Goal: Transaction & Acquisition: Download file/media

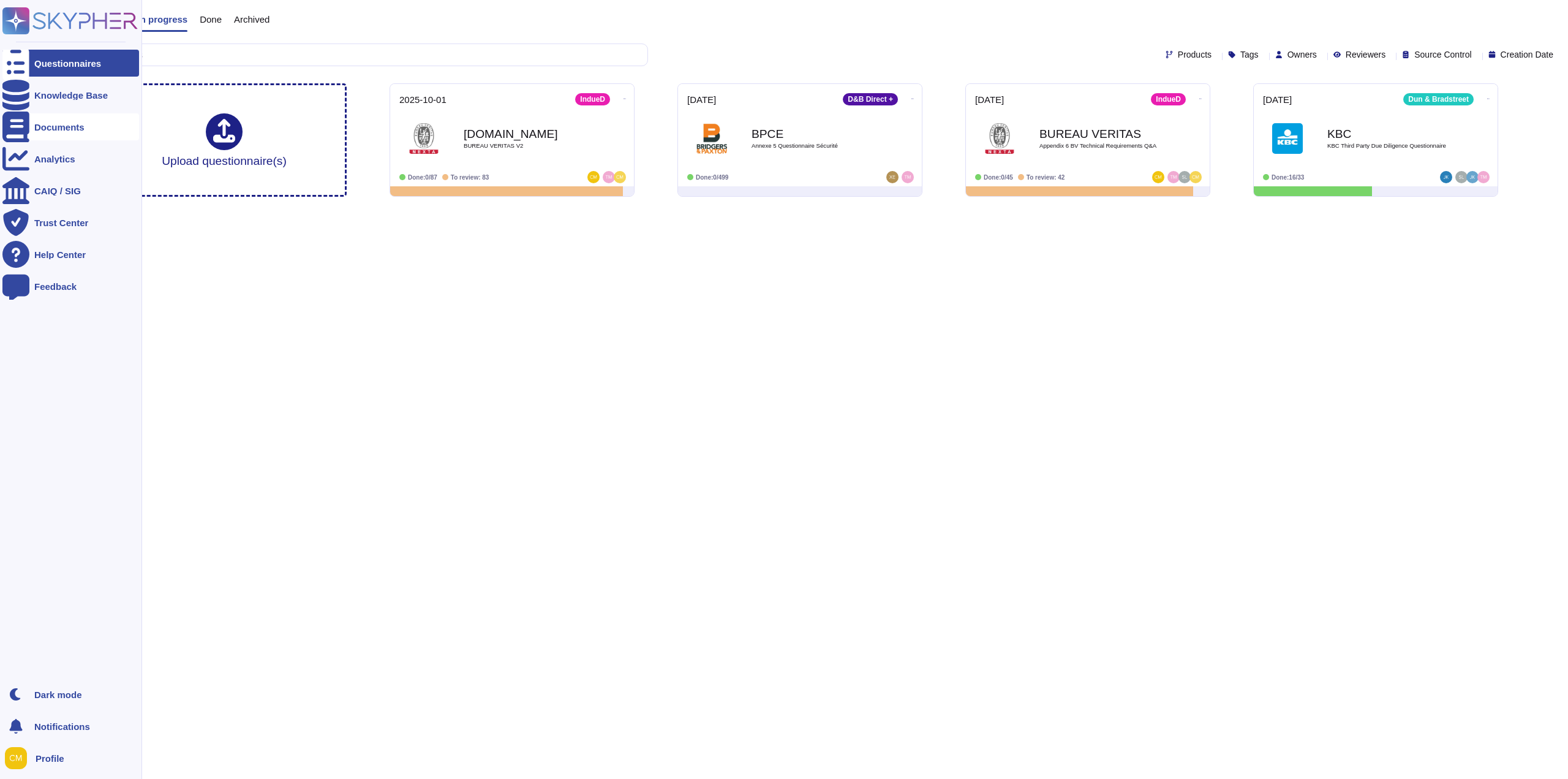
click at [33, 123] on div "Documents" at bounding box center [71, 127] width 136 height 27
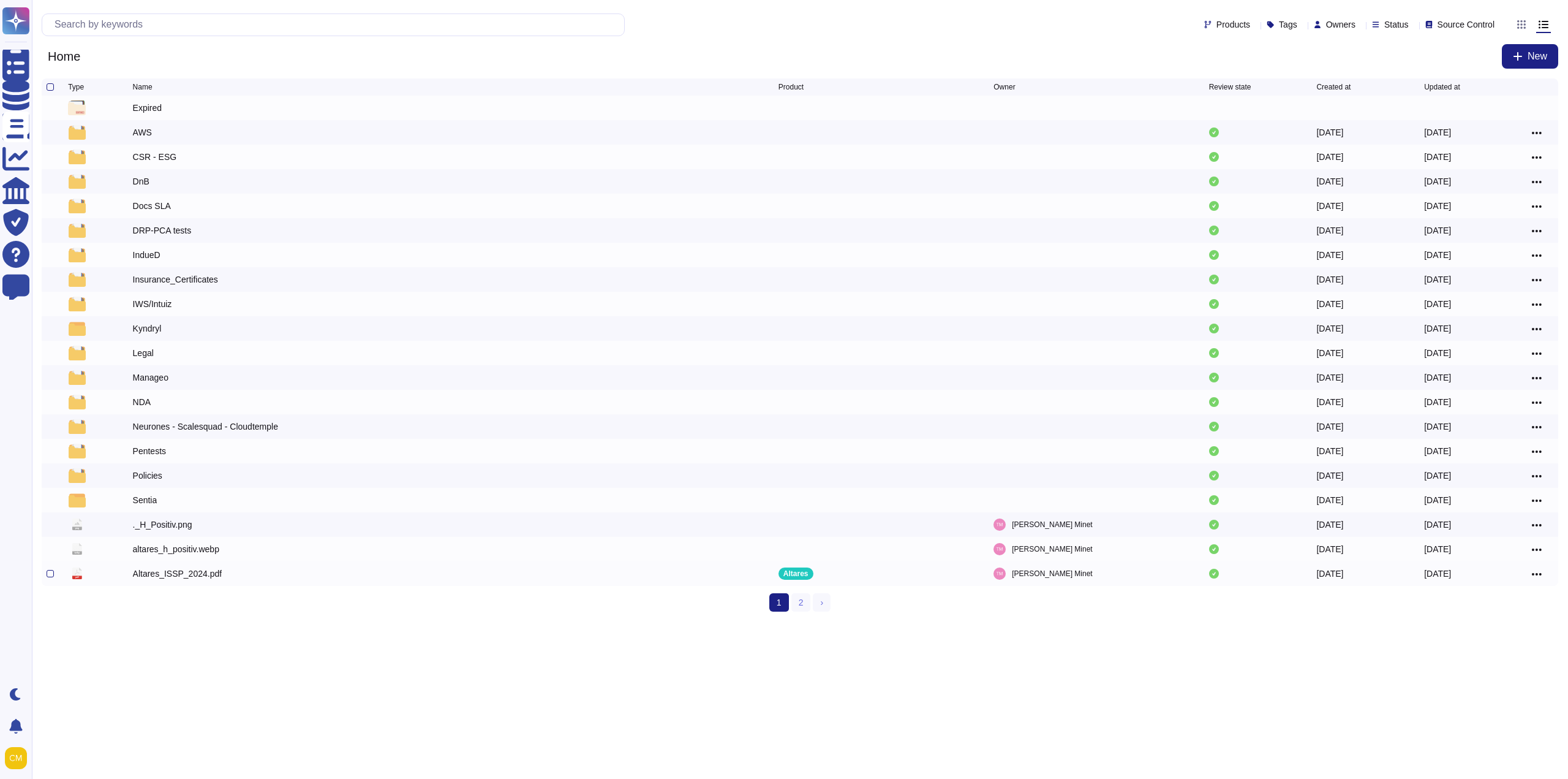
click at [186, 572] on div "Altares_ISSP_2024.pdf" at bounding box center [177, 574] width 89 height 12
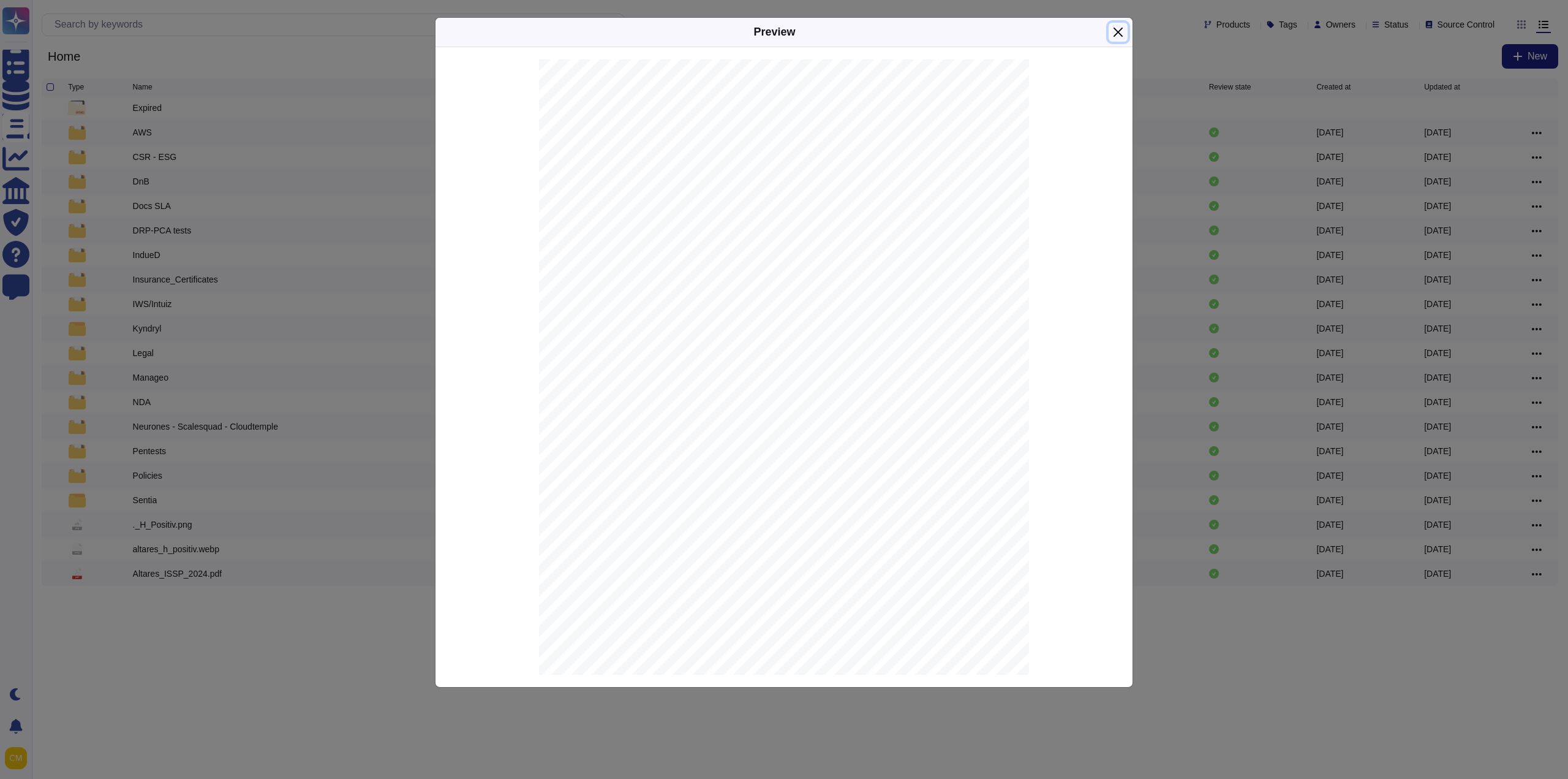
click at [1116, 41] on button "Close" at bounding box center [1118, 32] width 19 height 19
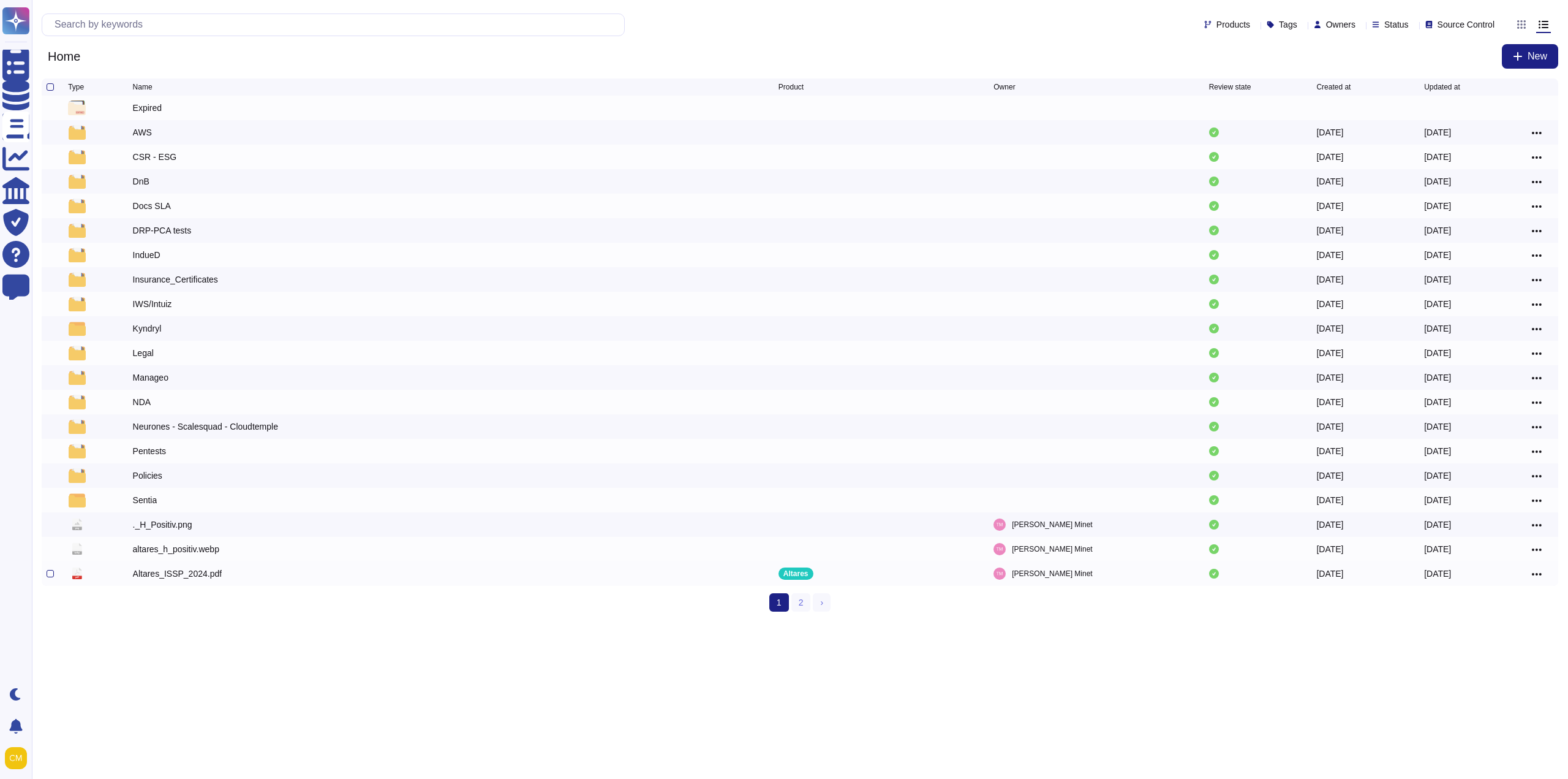
click at [1535, 575] on icon at bounding box center [1537, 574] width 10 height 11
click at [1490, 617] on link "Download" at bounding box center [1492, 611] width 97 height 17
